Goal: Obtain resource: Obtain resource

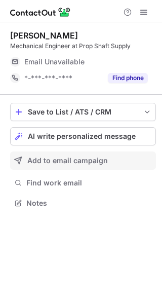
scroll to position [196, 162]
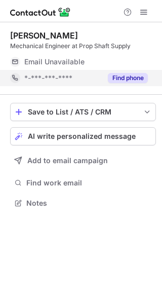
click at [130, 78] on button "Find phone" at bounding box center [128, 78] width 40 height 10
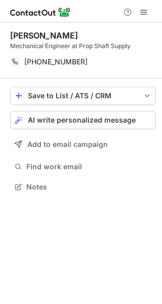
scroll to position [180, 162]
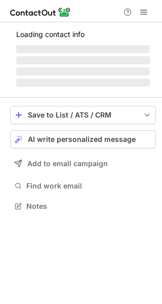
scroll to position [212, 162]
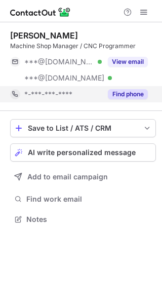
click at [131, 88] on div "Find phone" at bounding box center [125, 94] width 46 height 16
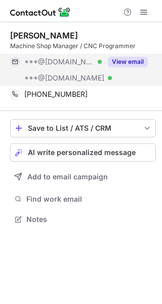
click at [131, 64] on button "View email" at bounding box center [128, 62] width 40 height 10
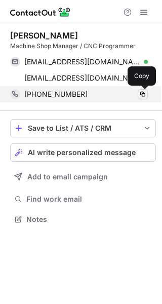
click at [141, 93] on span at bounding box center [143, 94] width 8 height 8
click at [142, 92] on span at bounding box center [143, 94] width 8 height 8
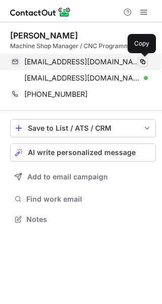
click at [144, 63] on span at bounding box center [143, 62] width 8 height 8
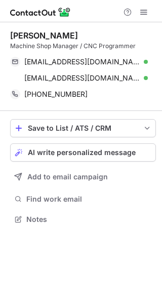
drag, startPoint x: 12, startPoint y: 37, endPoint x: 78, endPoint y: 35, distance: 65.9
click at [78, 35] on div "Jacob Griffith" at bounding box center [83, 35] width 146 height 10
copy div "Jacob Griffith"
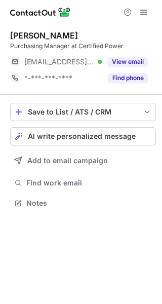
scroll to position [196, 162]
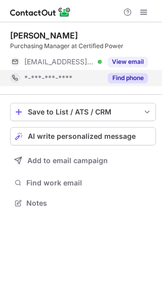
click at [133, 77] on button "Find phone" at bounding box center [128, 78] width 40 height 10
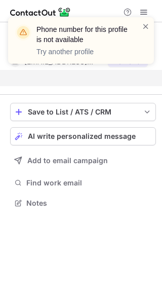
scroll to position [180, 162]
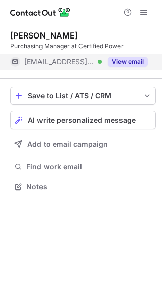
click at [123, 57] on button "View email" at bounding box center [128, 62] width 40 height 10
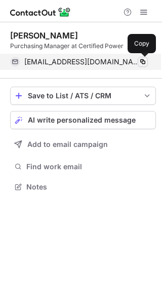
click at [146, 62] on span at bounding box center [143, 62] width 8 height 8
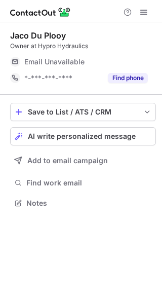
scroll to position [196, 162]
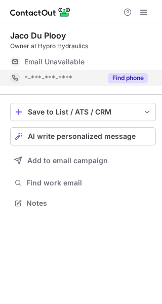
click at [115, 77] on button "Find phone" at bounding box center [128, 78] width 40 height 10
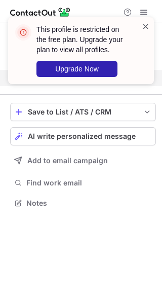
click at [147, 25] on span at bounding box center [146, 26] width 8 height 10
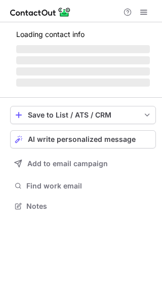
scroll to position [222, 162]
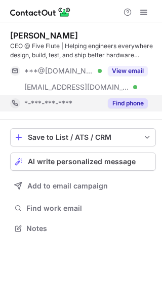
click at [126, 101] on button "Find phone" at bounding box center [128, 103] width 40 height 10
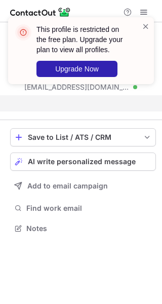
scroll to position [205, 162]
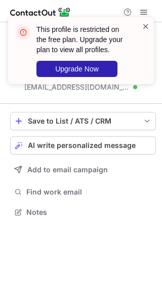
click at [150, 27] on span at bounding box center [146, 26] width 8 height 10
